Goal: Task Accomplishment & Management: Manage account settings

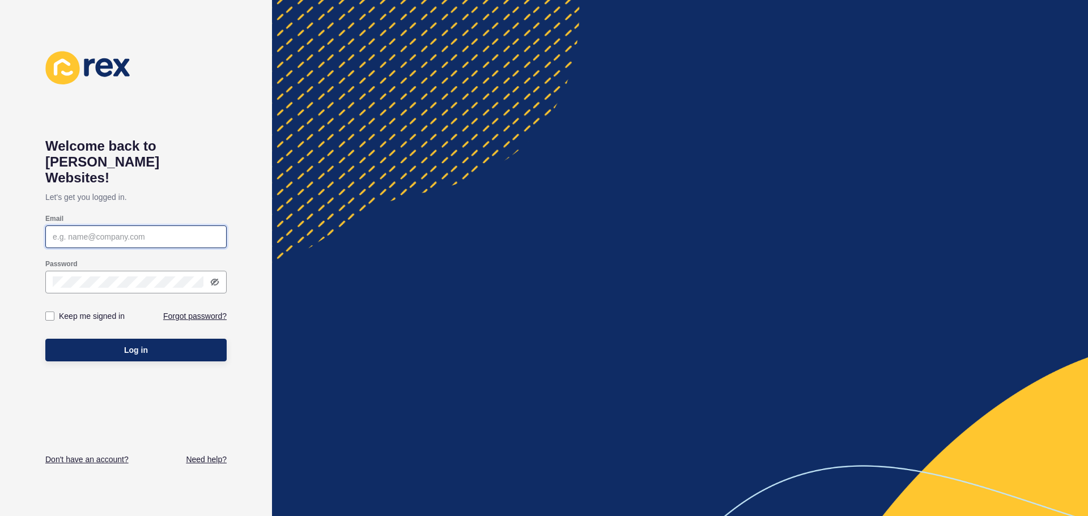
click at [156, 231] on input "Email" at bounding box center [136, 236] width 167 height 11
type input "c"
click at [29, 305] on div "Welcome back to [PERSON_NAME] Websites! Let's get you logged in. Email Password…" at bounding box center [136, 258] width 272 height 516
click at [178, 231] on input "Email" at bounding box center [136, 236] width 167 height 11
type input "[PERSON_NAME][EMAIL_ADDRESS][DOMAIN_NAME]"
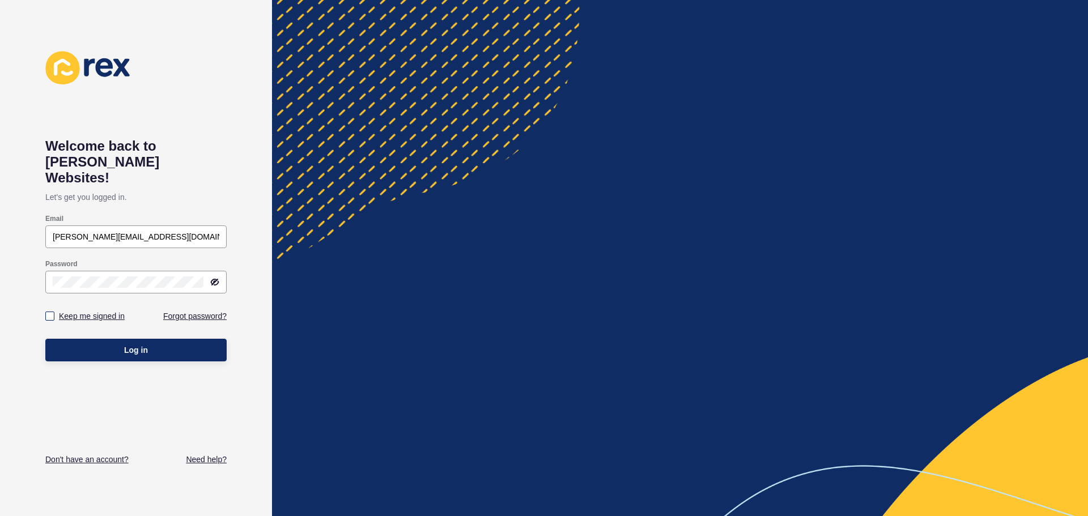
click at [86, 310] on label "Keep me signed in" at bounding box center [92, 315] width 66 height 11
click at [55, 313] on input "Keep me signed in" at bounding box center [51, 316] width 7 height 7
checkbox input "true"
click at [123, 339] on button "Log in" at bounding box center [135, 350] width 181 height 23
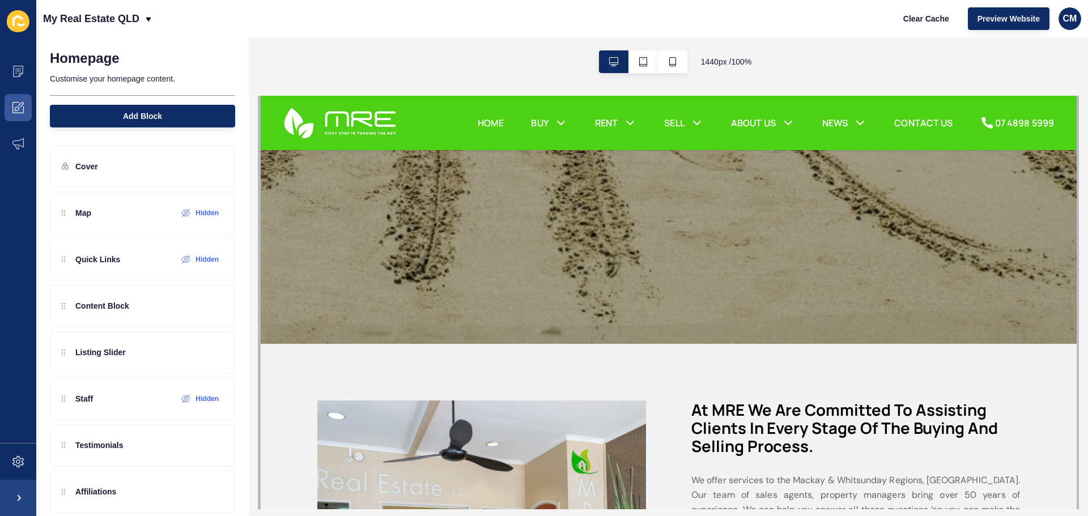
scroll to position [170, 0]
